Goal: Information Seeking & Learning: Learn about a topic

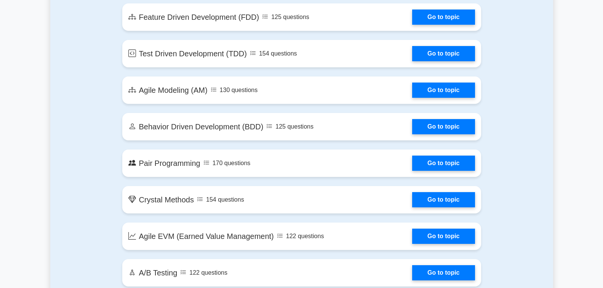
scroll to position [1219, 0]
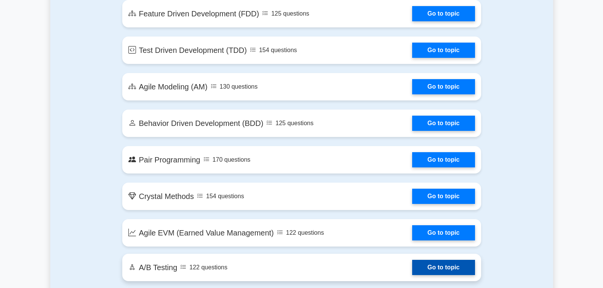
click at [453, 273] on link "Go to topic" at bounding box center [443, 267] width 62 height 15
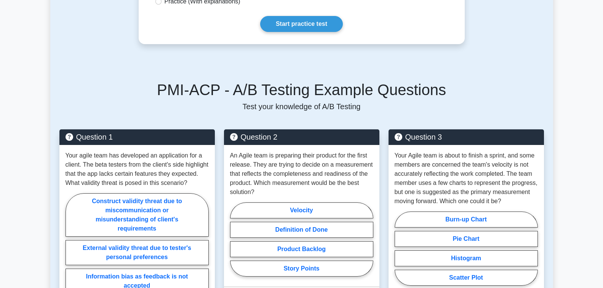
scroll to position [299, 0]
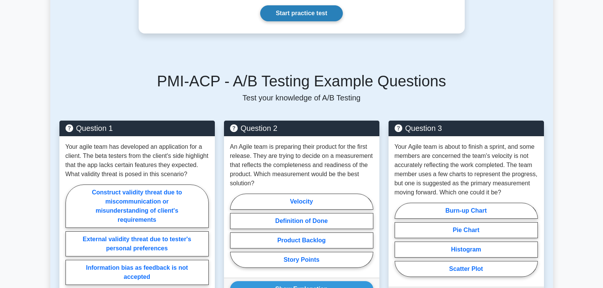
click at [296, 19] on link "Start practice test" at bounding box center [301, 13] width 83 height 16
